Goal: Task Accomplishment & Management: Manage account settings

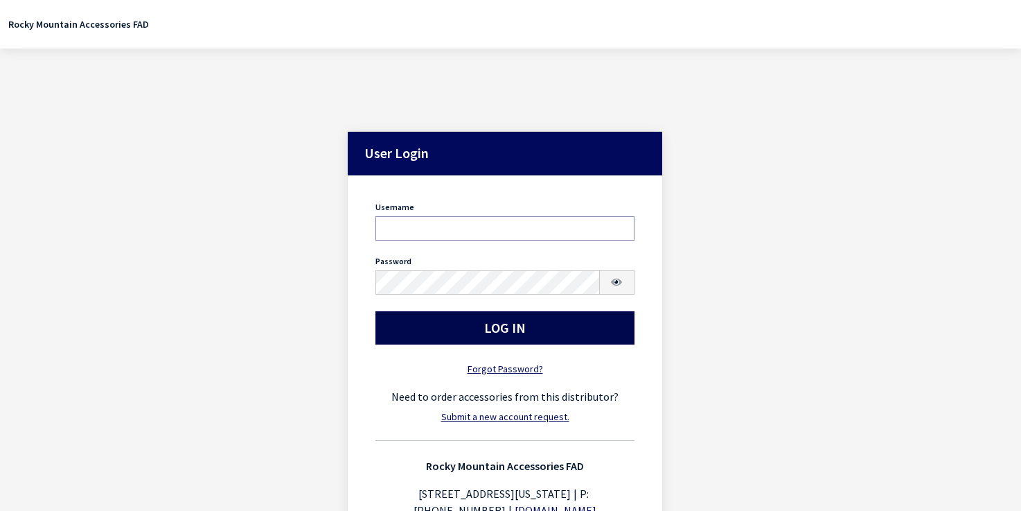
type input "rgoodwin"
click at [410, 330] on button "Log In" at bounding box center [505, 327] width 259 height 33
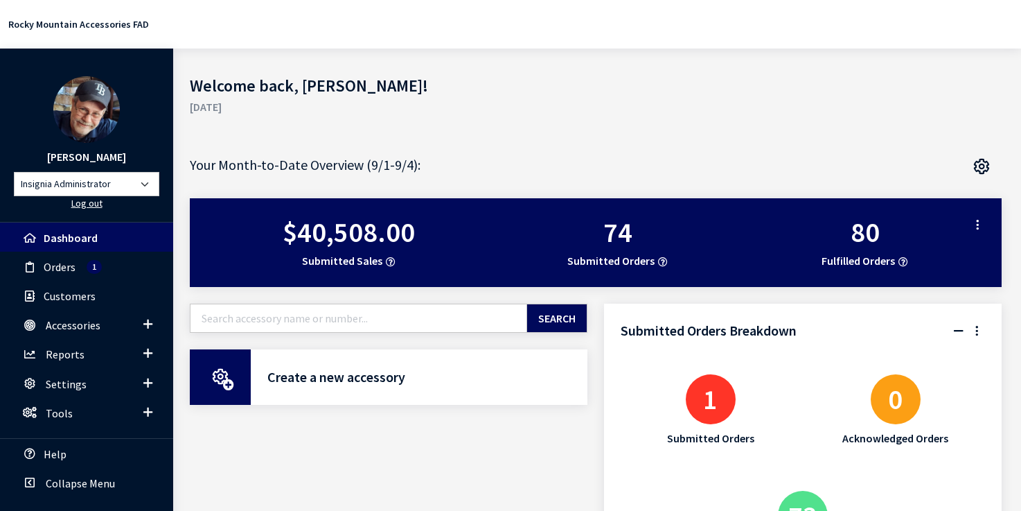
click at [87, 204] on link "Log out" at bounding box center [86, 203] width 31 height 12
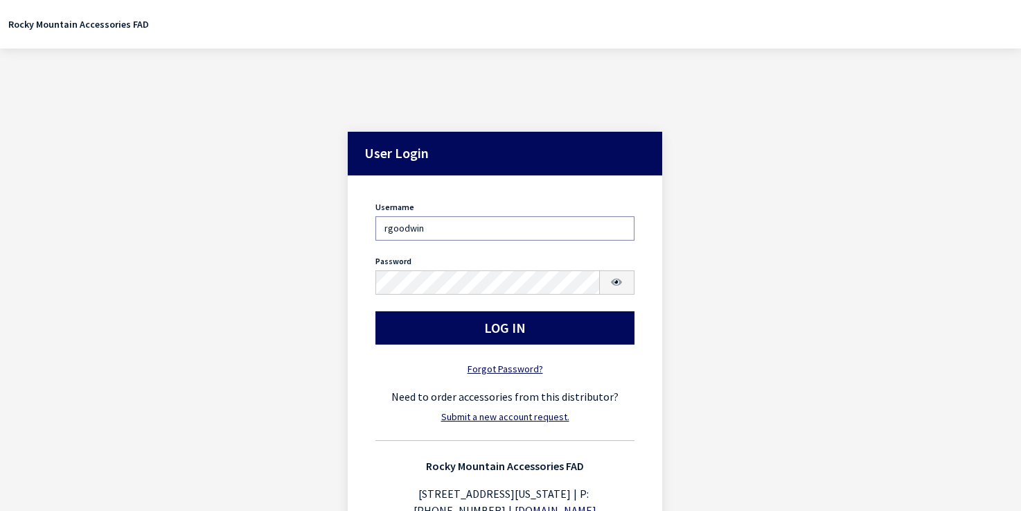
click at [522, 222] on input "rgoodwin" at bounding box center [505, 228] width 259 height 24
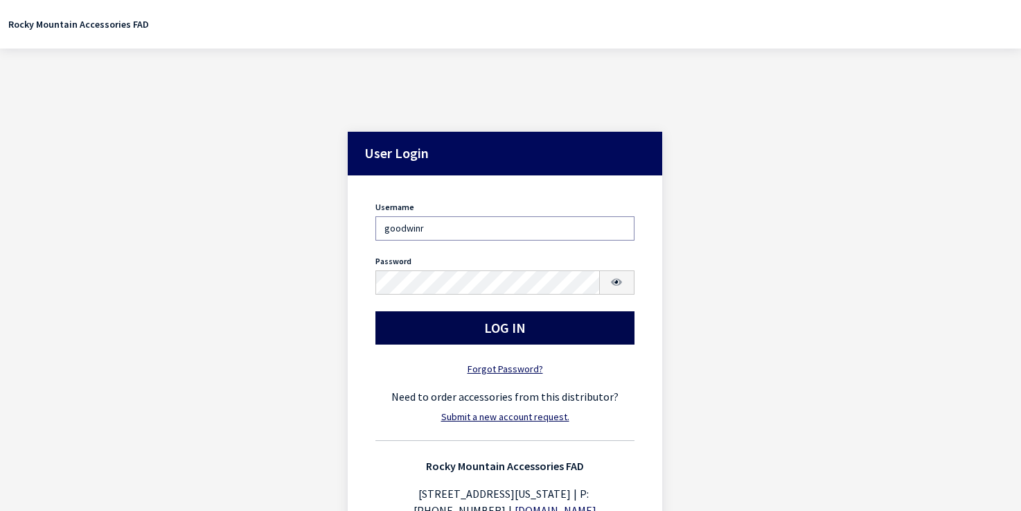
type input "goodwinr"
click at [504, 324] on button "Log In" at bounding box center [505, 327] width 259 height 33
